Goal: Information Seeking & Learning: Learn about a topic

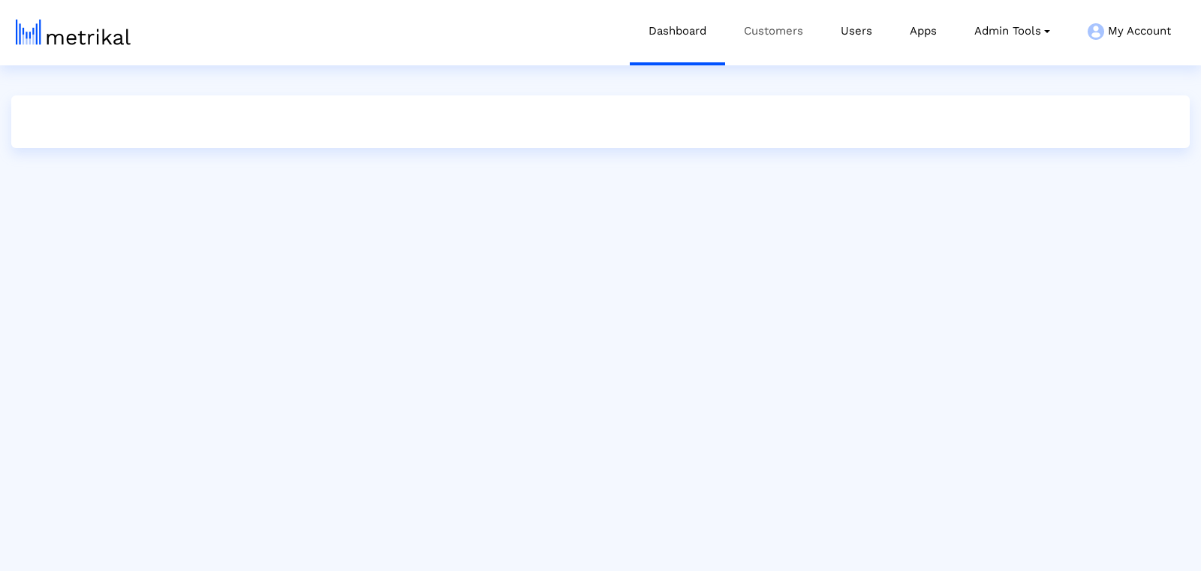
click at [767, 38] on link "Customers" at bounding box center [773, 31] width 97 height 62
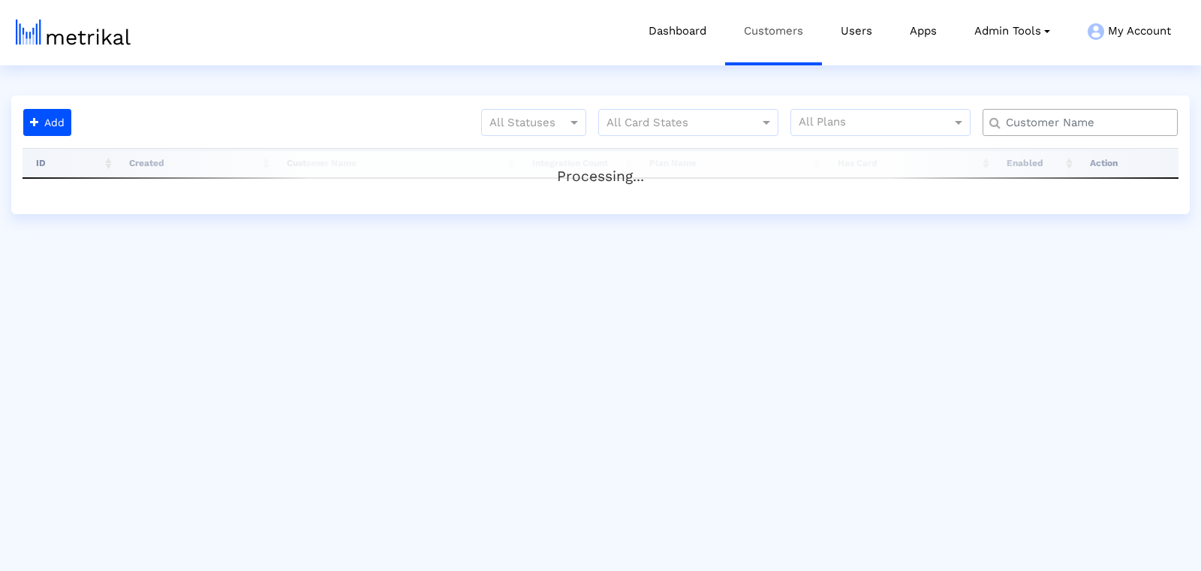
click at [767, 38] on link "Customers" at bounding box center [773, 31] width 97 height 62
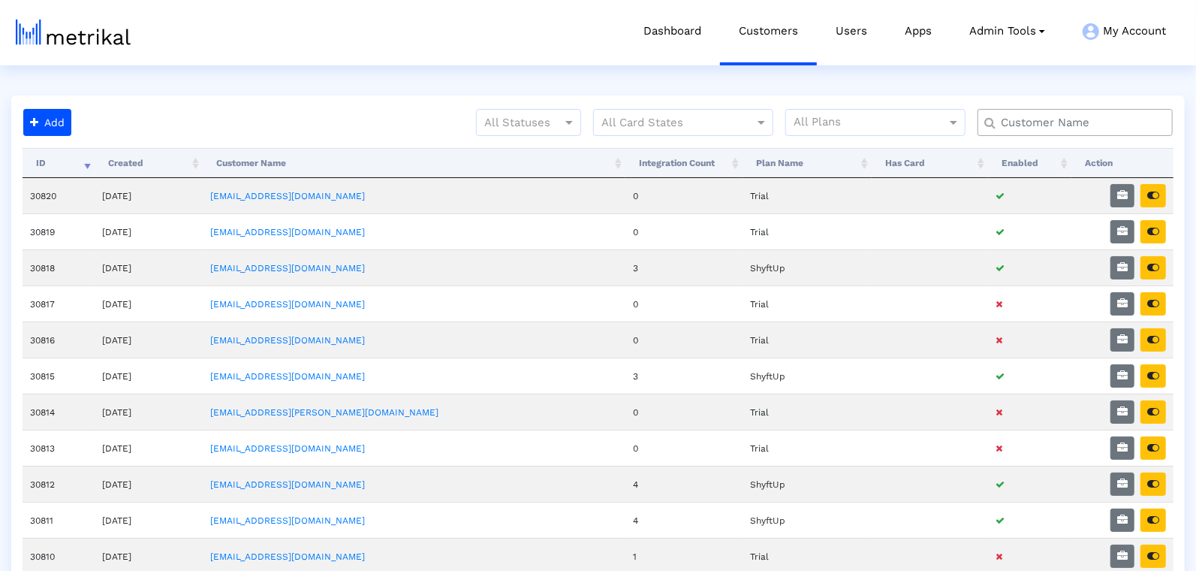
click at [1041, 119] on input "text" at bounding box center [1078, 123] width 176 height 16
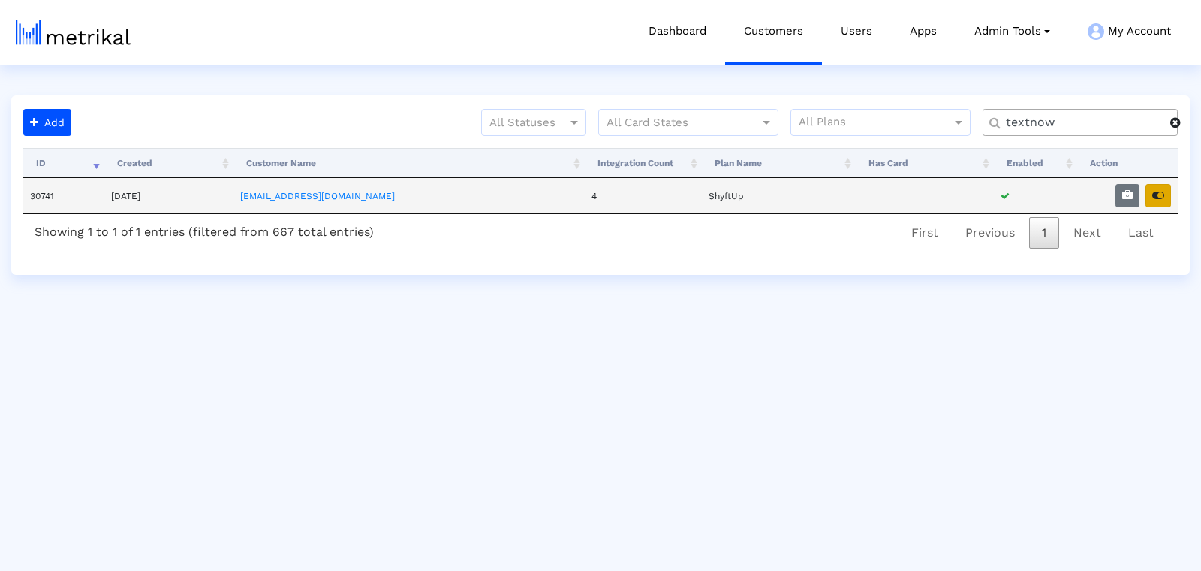
type input "textnow"
click at [1156, 190] on icon "button" at bounding box center [1159, 195] width 12 height 11
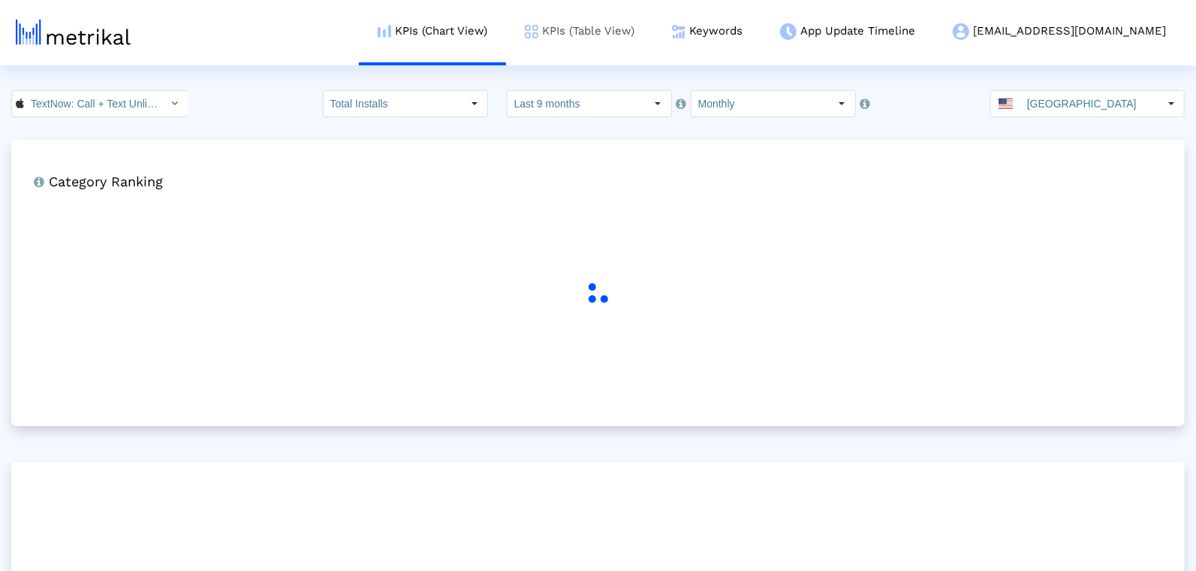
click at [653, 27] on link "KPIs (Table View)" at bounding box center [579, 31] width 147 height 62
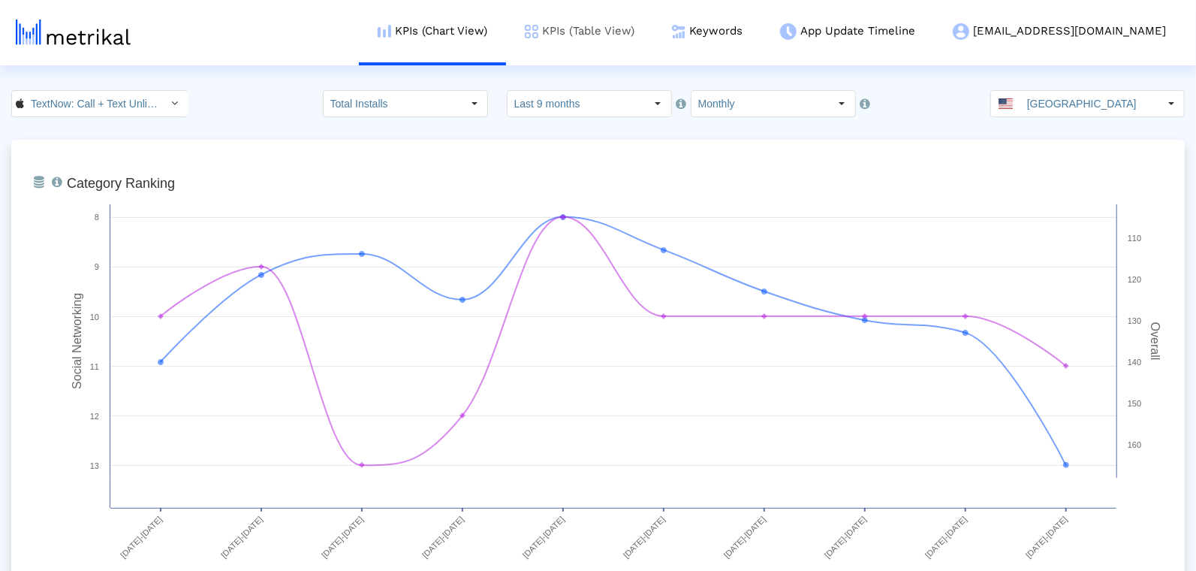
click at [653, 26] on link "KPIs (Table View)" at bounding box center [579, 31] width 147 height 62
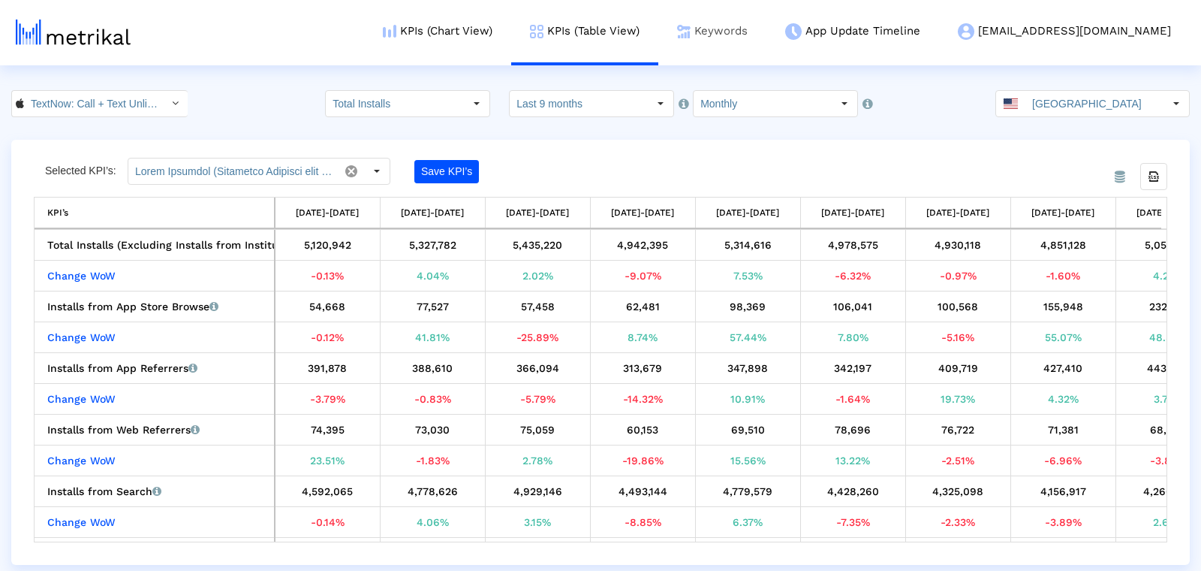
click at [767, 32] on link "Keywords" at bounding box center [713, 31] width 108 height 62
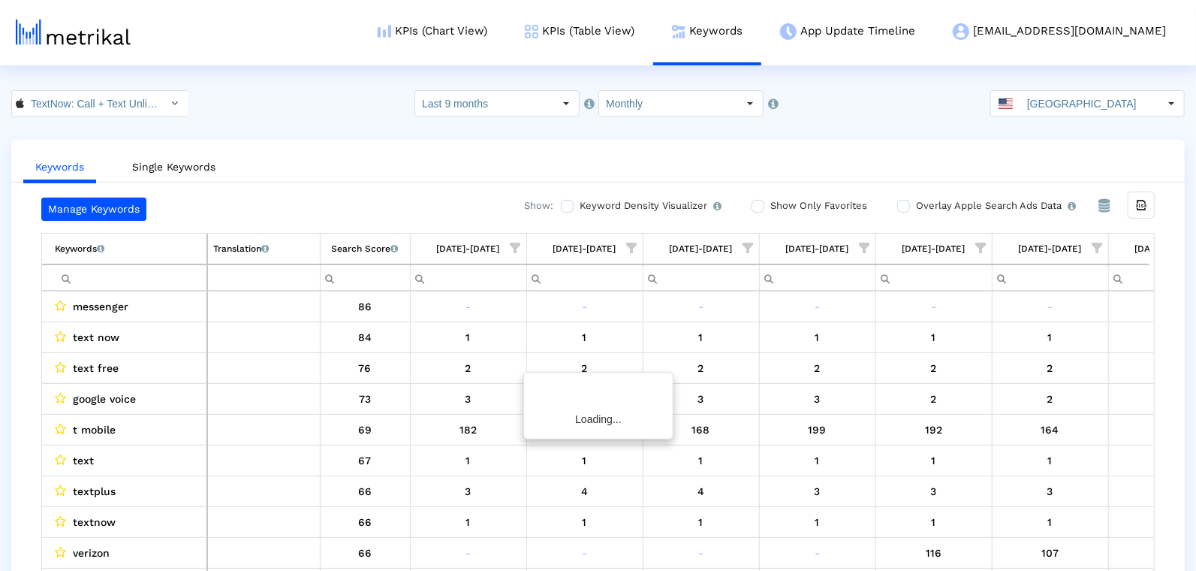
scroll to position [0, 306]
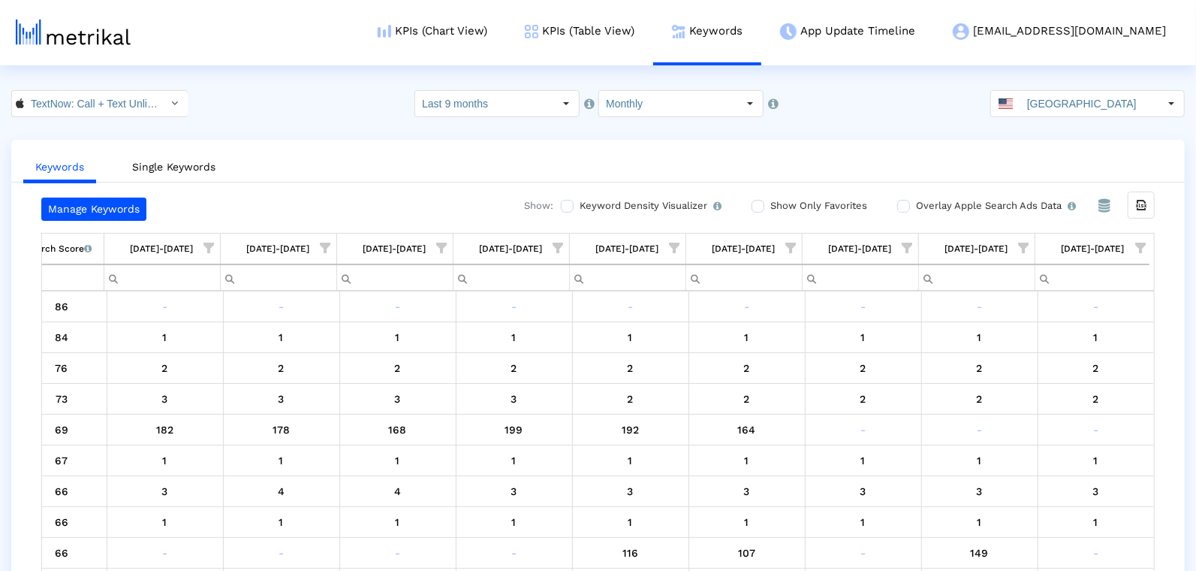
click at [1019, 247] on span "Show filter options for column '07/01/25-07/31/25'" at bounding box center [1024, 248] width 11 height 11
click at [900, 360] on div "Is One" at bounding box center [951, 353] width 134 height 29
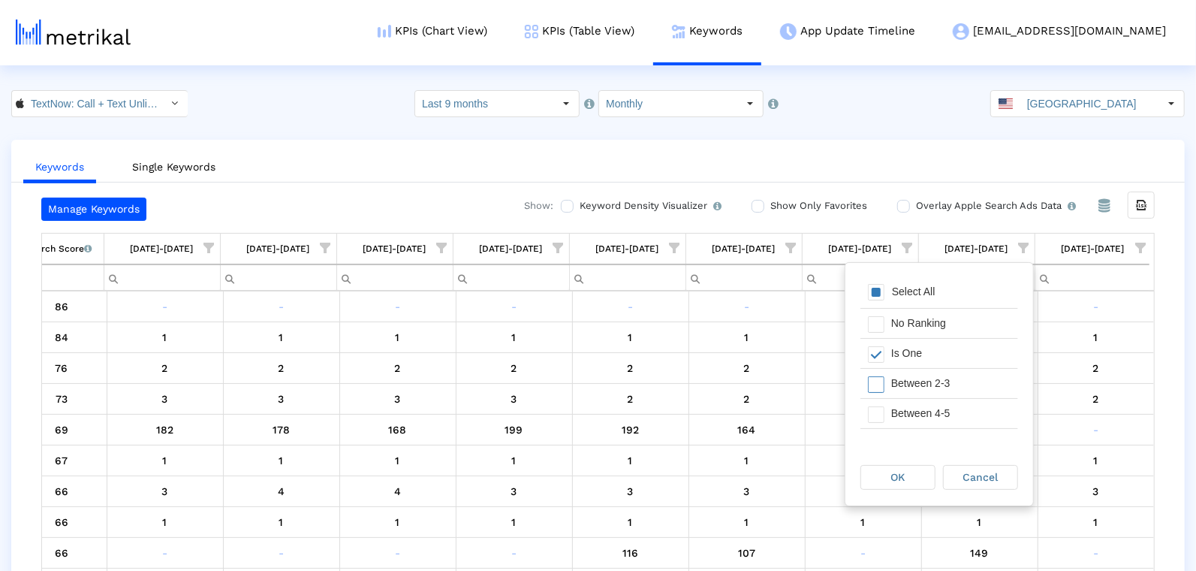
click at [899, 381] on div "Between 2-3" at bounding box center [951, 383] width 134 height 29
click at [894, 429] on div "Between 6-10" at bounding box center [951, 443] width 134 height 29
click at [890, 406] on div "Between 4-5" at bounding box center [951, 401] width 134 height 29
click at [891, 482] on span "OK" at bounding box center [898, 477] width 14 height 12
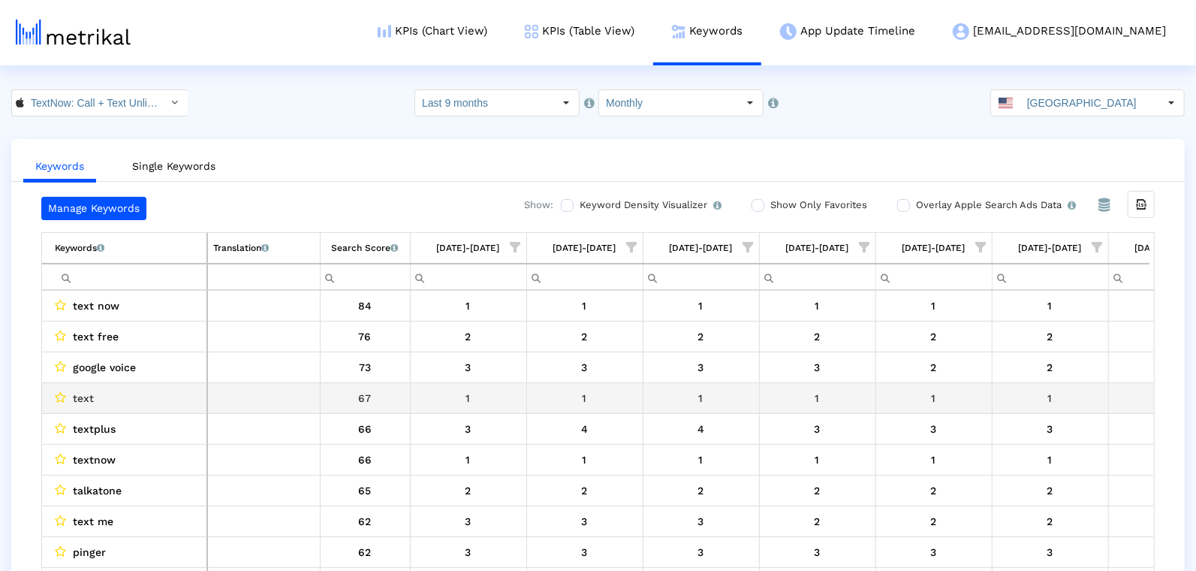
scroll to position [0, 0]
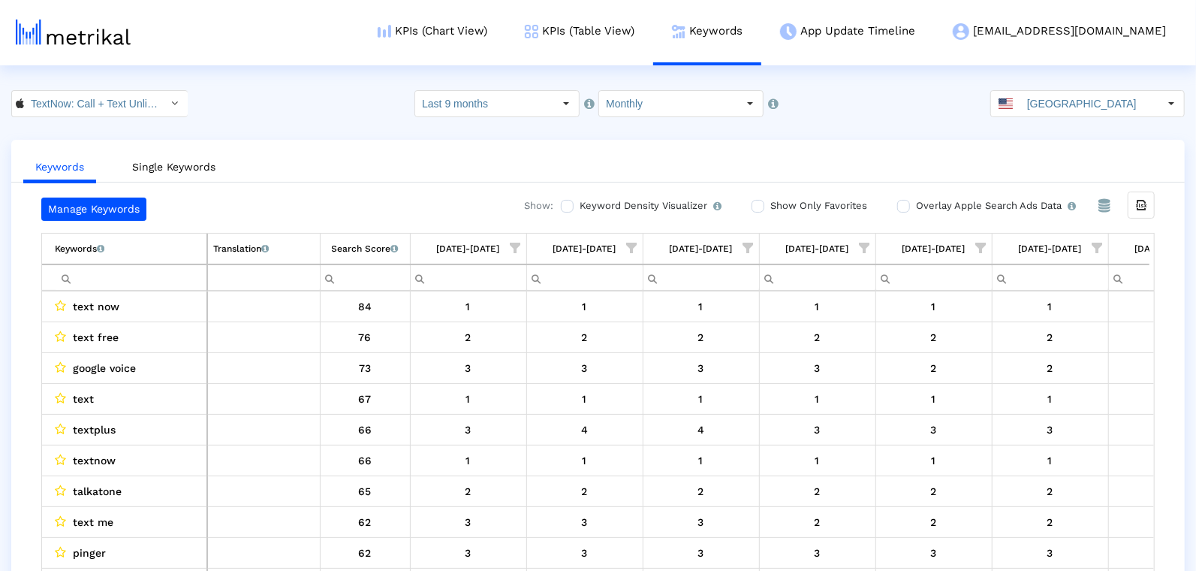
click at [654, 81] on html "KPIs (Chart View) KPIs (Table View) Keywords App Update Timeline [EMAIL_ADDRESS…" at bounding box center [598, 300] width 1196 height 601
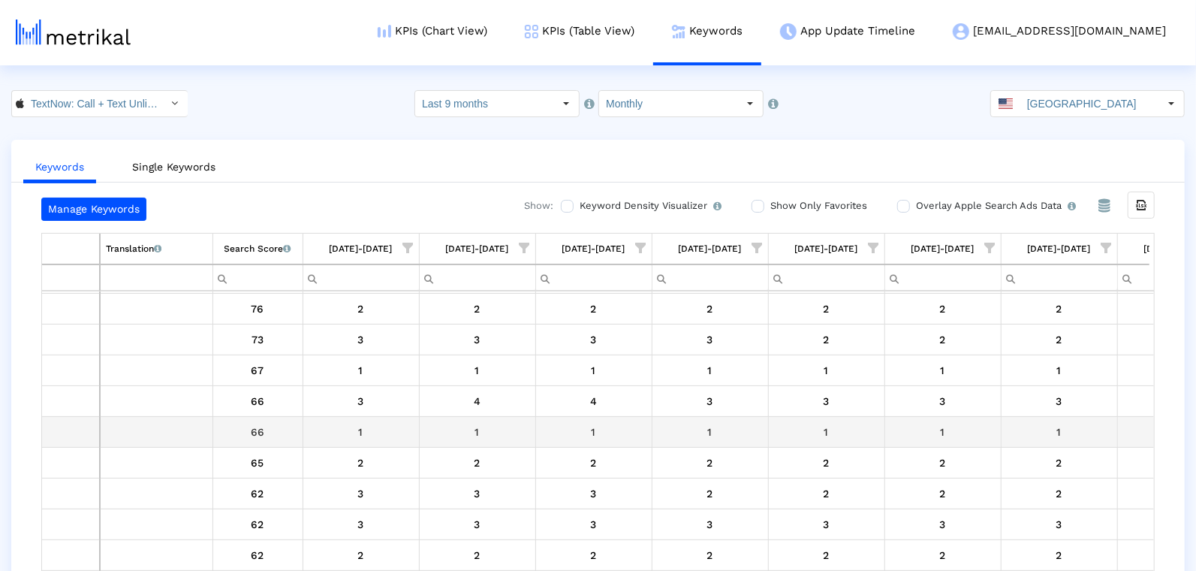
scroll to position [0, 79]
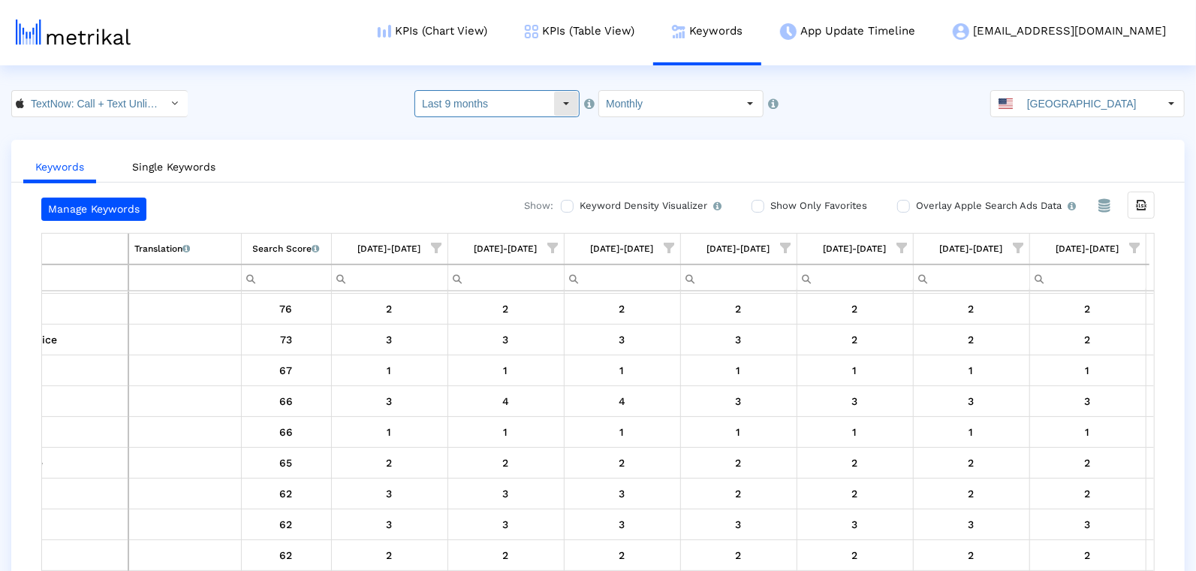
click at [485, 98] on input "Last 9 months" at bounding box center [484, 104] width 138 height 26
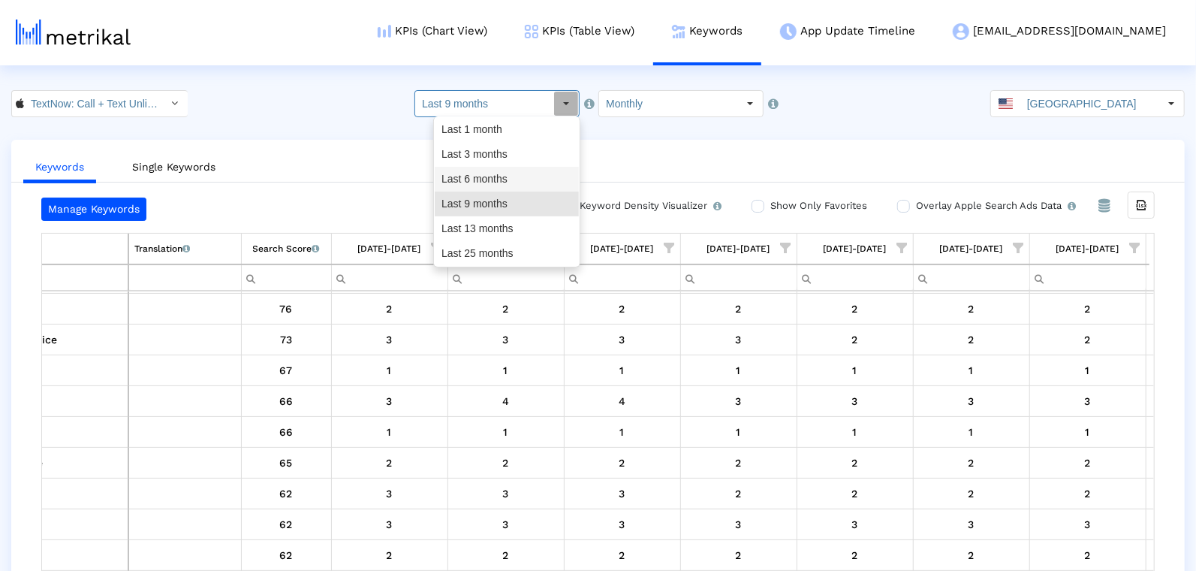
click at [502, 173] on div "Last 6 months" at bounding box center [507, 179] width 144 height 25
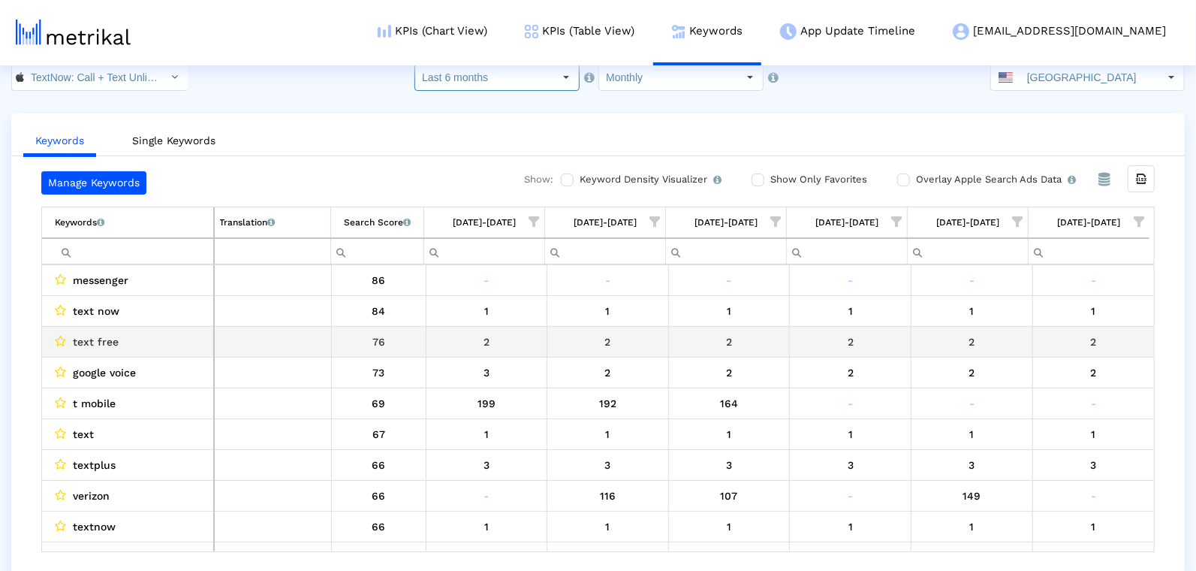
scroll to position [28, 0]
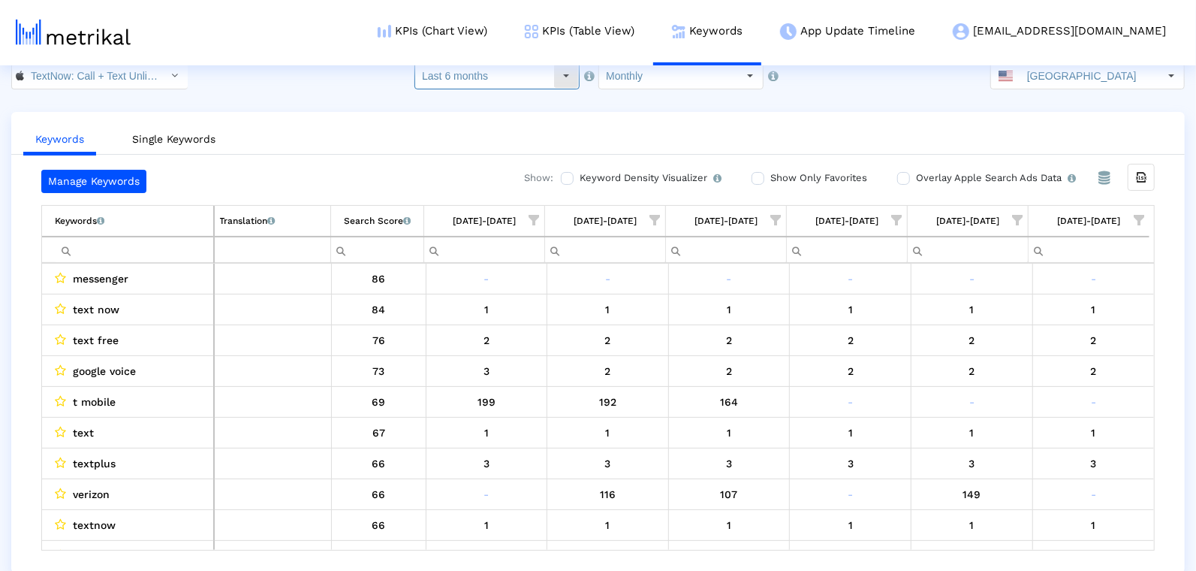
click at [499, 71] on input "Last 6 months" at bounding box center [484, 76] width 138 height 26
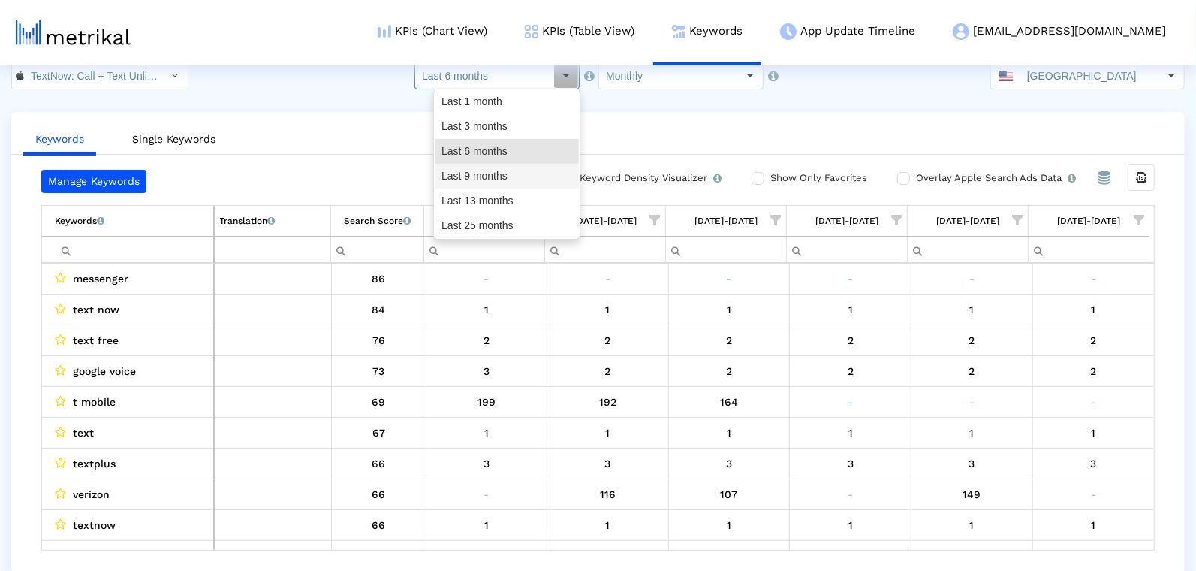
click at [506, 180] on div "Last 9 months" at bounding box center [507, 176] width 144 height 25
type input "Last 9 months"
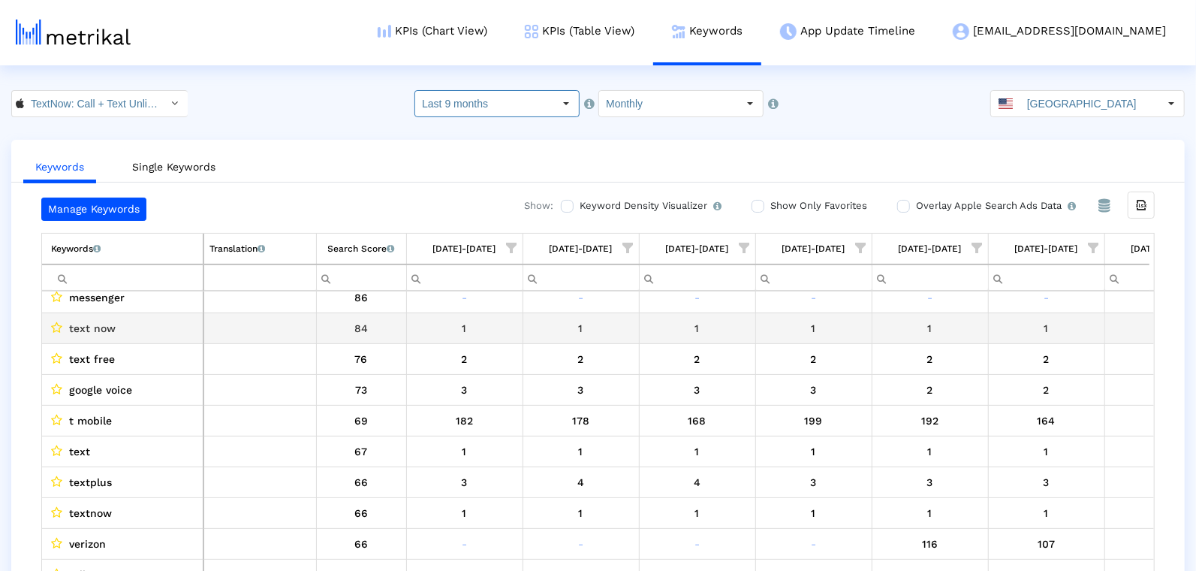
scroll to position [14, 5]
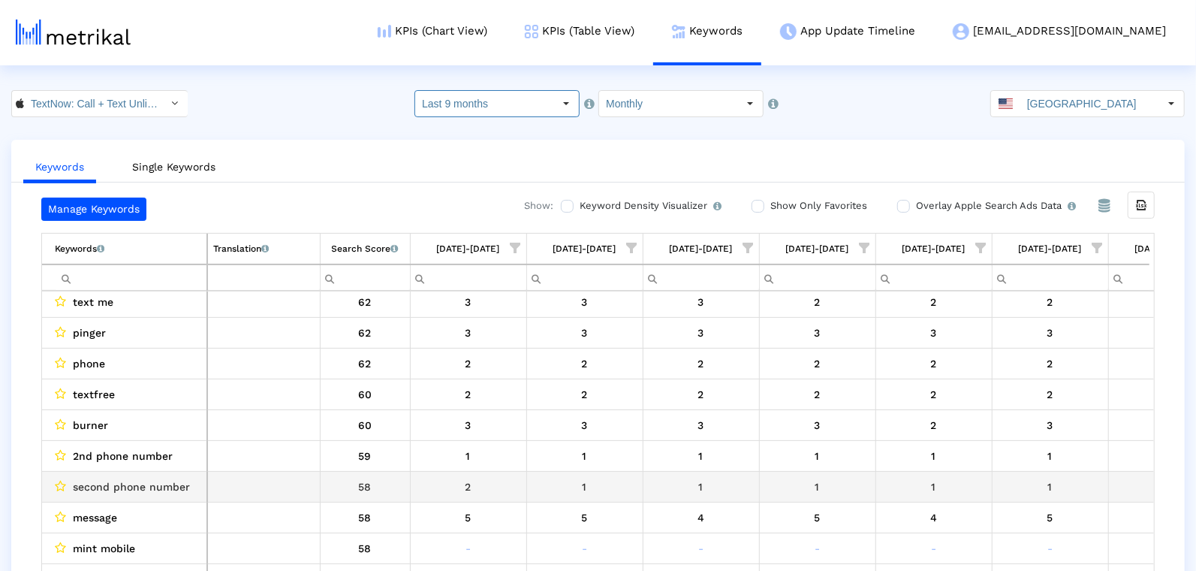
click at [179, 485] on span "second phone number" at bounding box center [131, 487] width 117 height 20
copy span "second phone number"
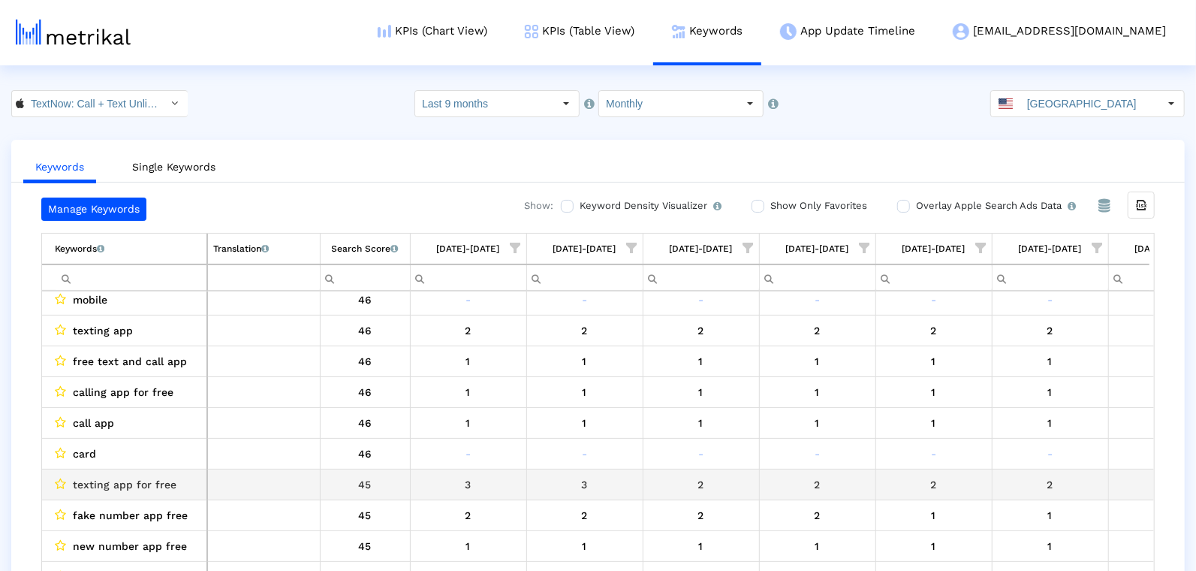
click at [190, 478] on div "texting app for free" at bounding box center [128, 485] width 146 height 20
copy span "texting app for free"
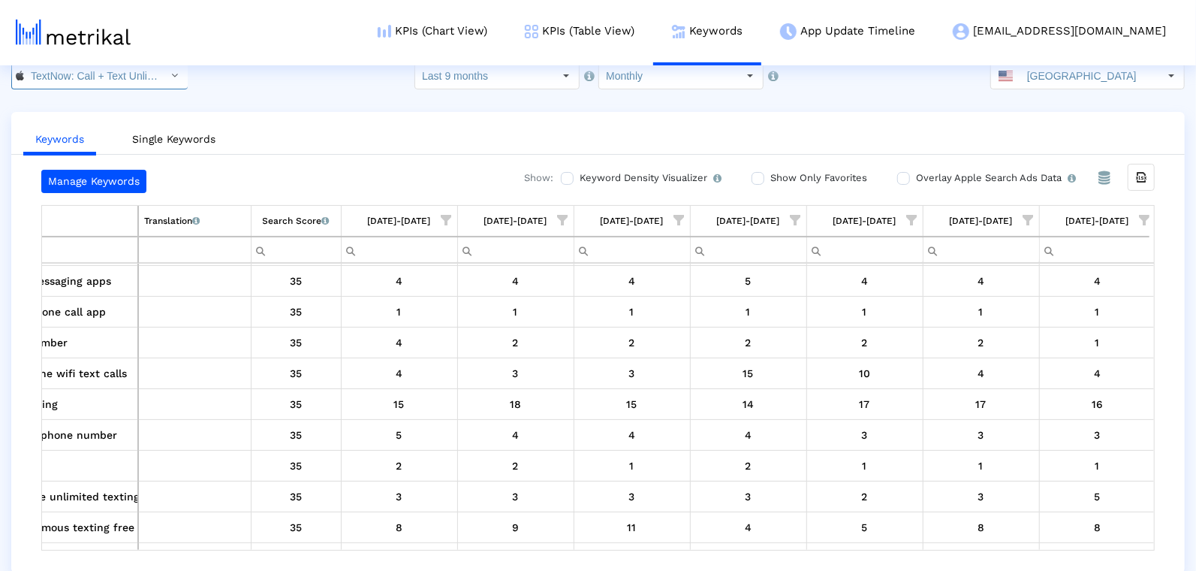
click at [88, 74] on input "TextNow: Call + Text Unlimited < 314716233 >" at bounding box center [91, 76] width 135 height 26
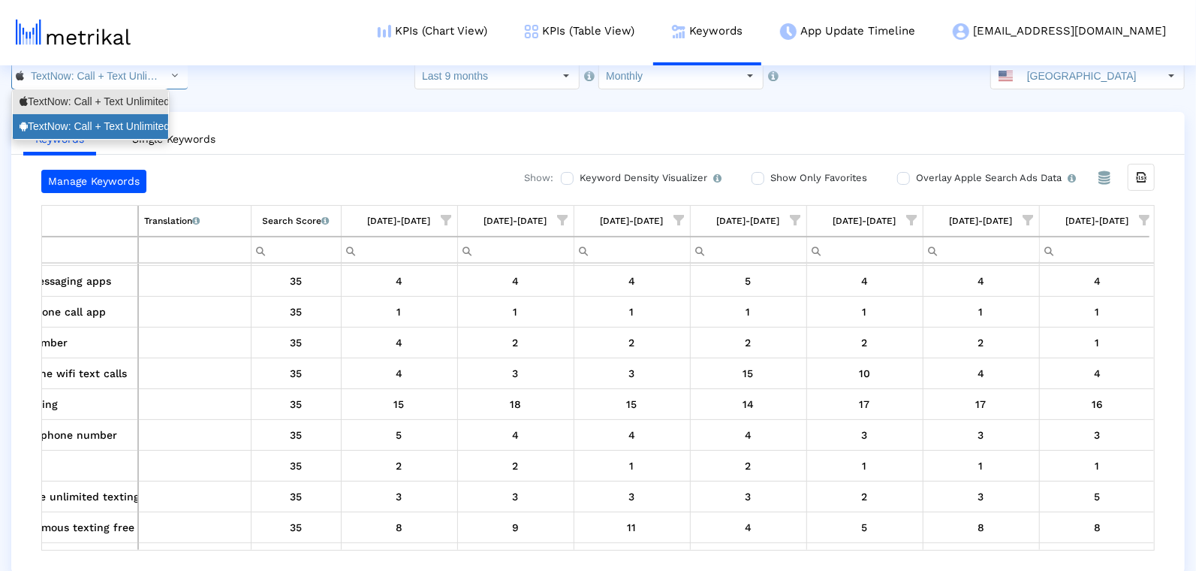
click at [98, 127] on div "TextNow: Call + Text Unlimited <com.enflick.android.TextNow>" at bounding box center [91, 126] width 142 height 14
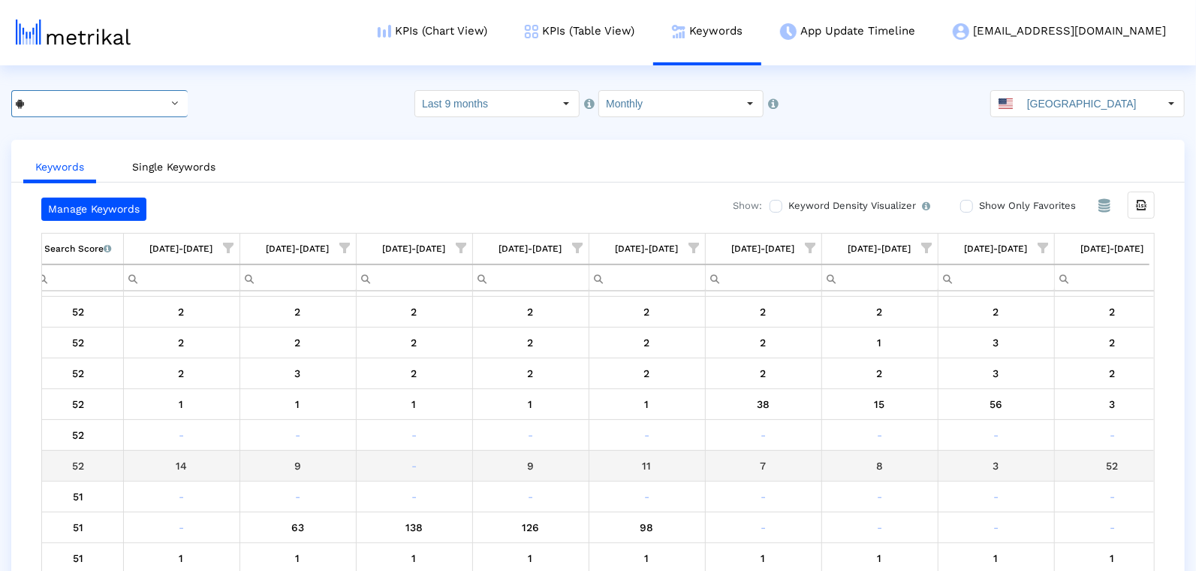
scroll to position [0, 280]
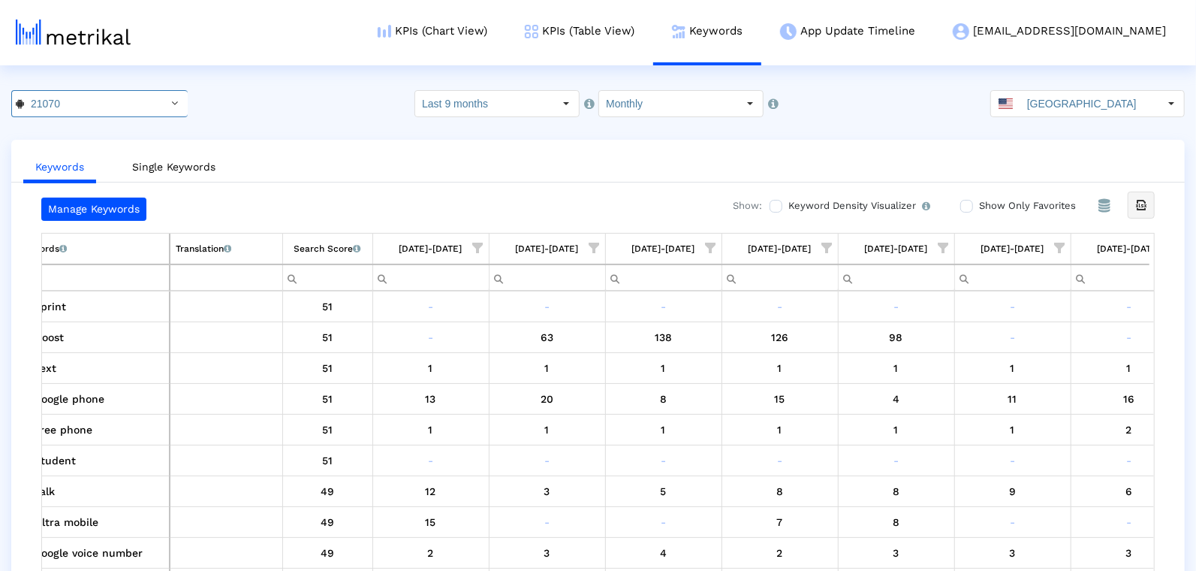
click at [1142, 204] on icon "Export all data" at bounding box center [1142, 205] width 14 height 14
drag, startPoint x: 1140, startPoint y: 206, endPoint x: 946, endPoint y: 194, distance: 194.1
click at [1140, 206] on icon "Export all data" at bounding box center [1142, 205] width 14 height 14
click at [132, 104] on input "TextNow: Call + Text Unlimited < com.enflick.android.TextNow >" at bounding box center [91, 104] width 135 height 26
click at [267, 147] on ul "Keywords Single Keywords" at bounding box center [598, 164] width 1174 height 35
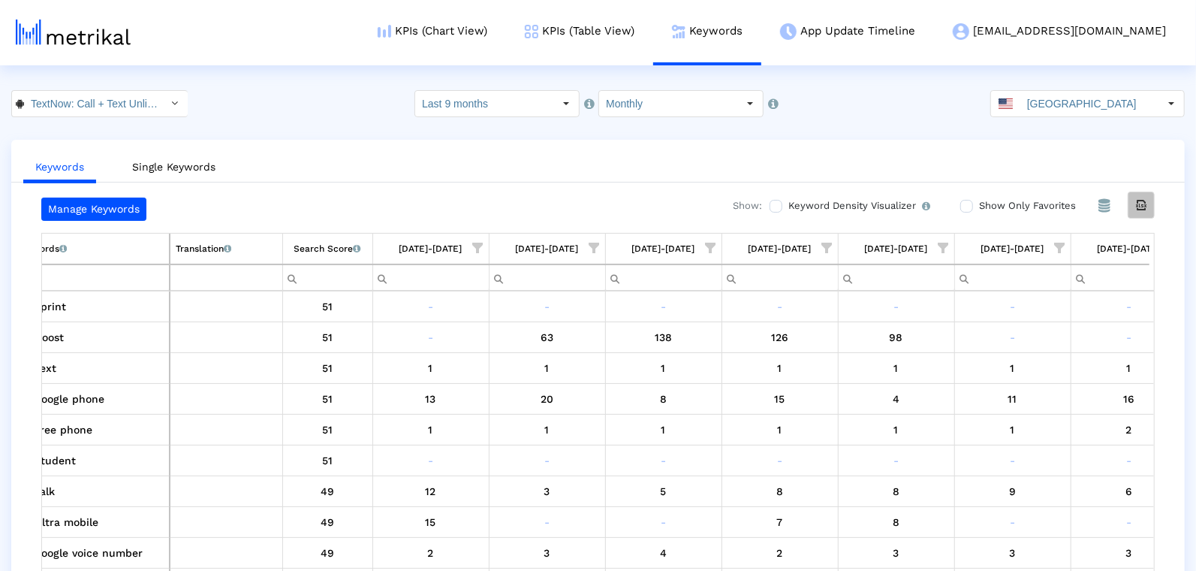
click at [1140, 200] on icon "Export all data" at bounding box center [1142, 205] width 14 height 14
click at [1147, 210] on div "Export all data" at bounding box center [1142, 205] width 26 height 26
click at [70, 110] on input "TextNow: Call + Text Unlimited < com.enflick.android.TextNow >" at bounding box center [91, 104] width 135 height 26
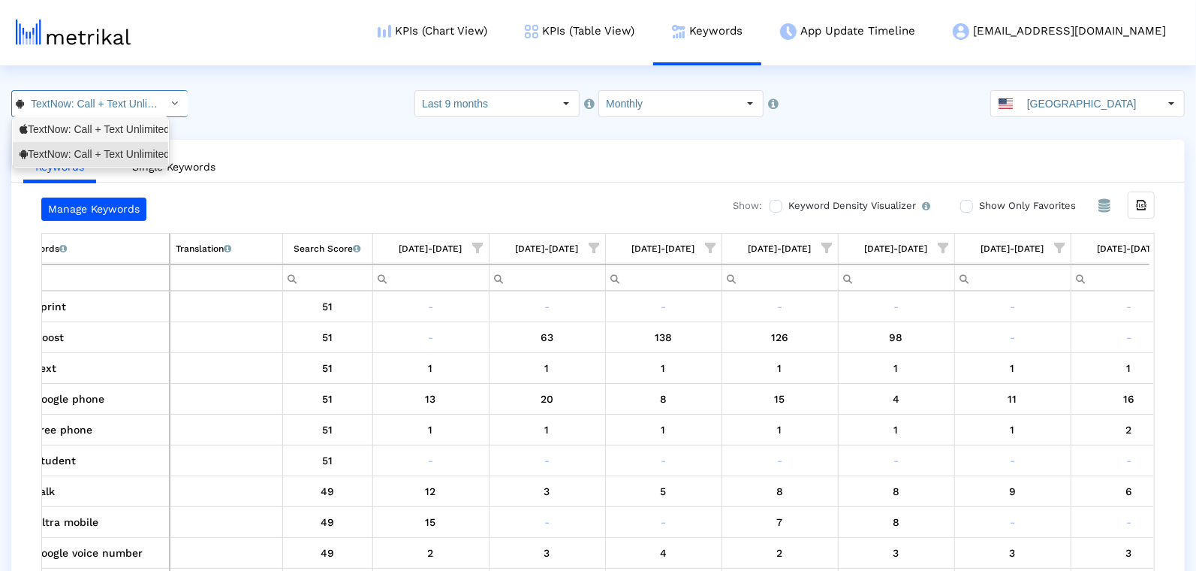
click at [70, 135] on div "TextNow: Call + Text Unlimited <314716233>" at bounding box center [91, 129] width 142 height 14
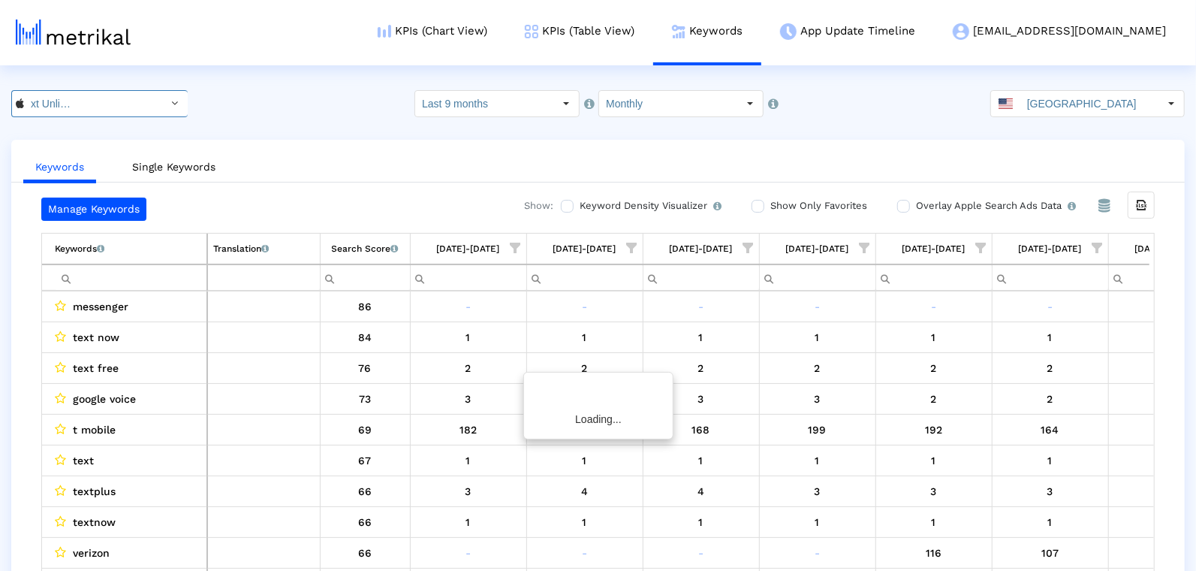
scroll to position [0, 306]
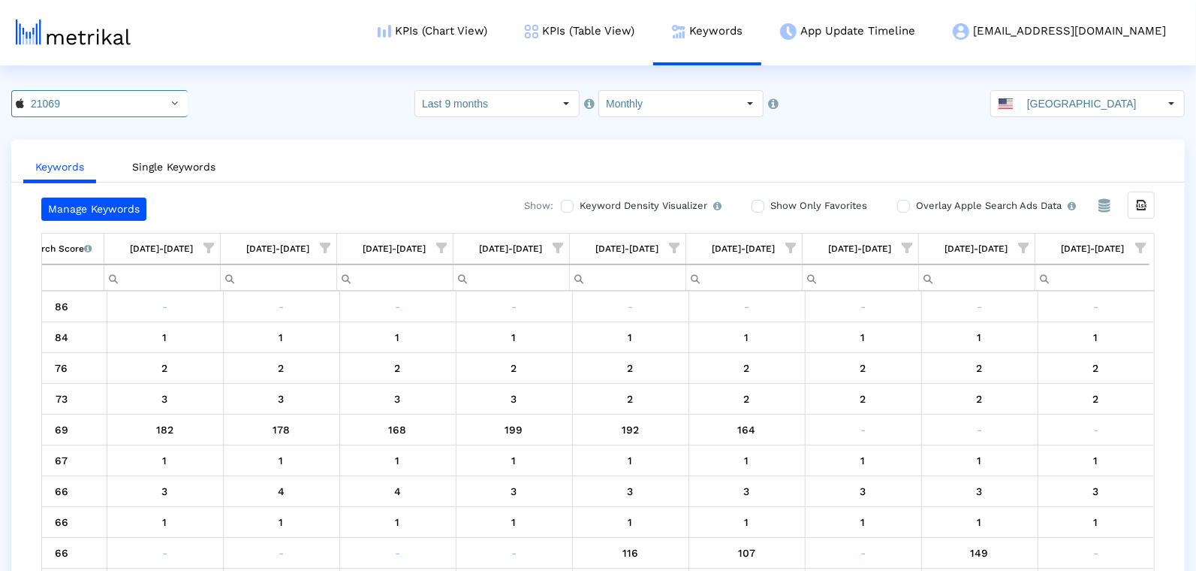
click at [1147, 204] on icon "Export all data" at bounding box center [1142, 205] width 14 height 14
